Goal: Find specific page/section: Find specific page/section

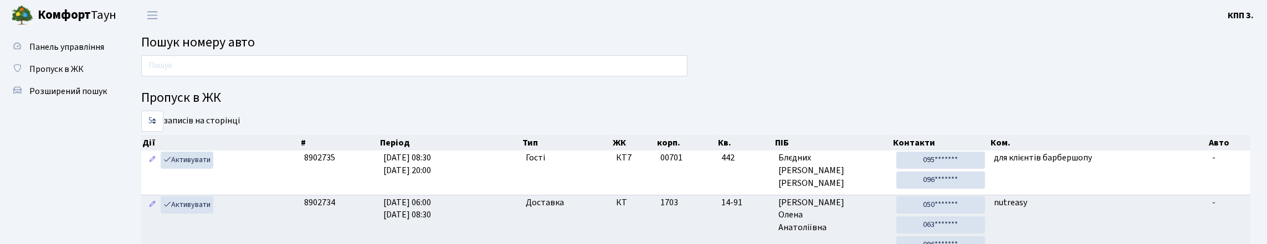
drag, startPoint x: 238, startPoint y: 98, endPoint x: 205, endPoint y: 69, distance: 43.6
click at [205, 68] on input "text" at bounding box center [414, 65] width 546 height 21
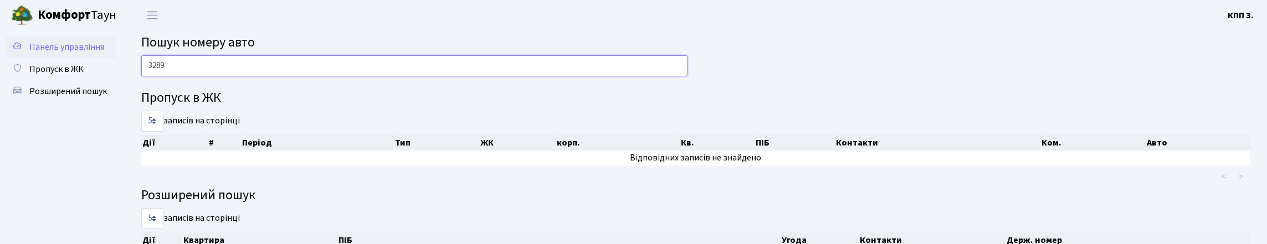
type input "3289"
click at [29, 53] on span "Панель управління" at bounding box center [66, 47] width 75 height 12
